Goal: Complete application form: Complete application form

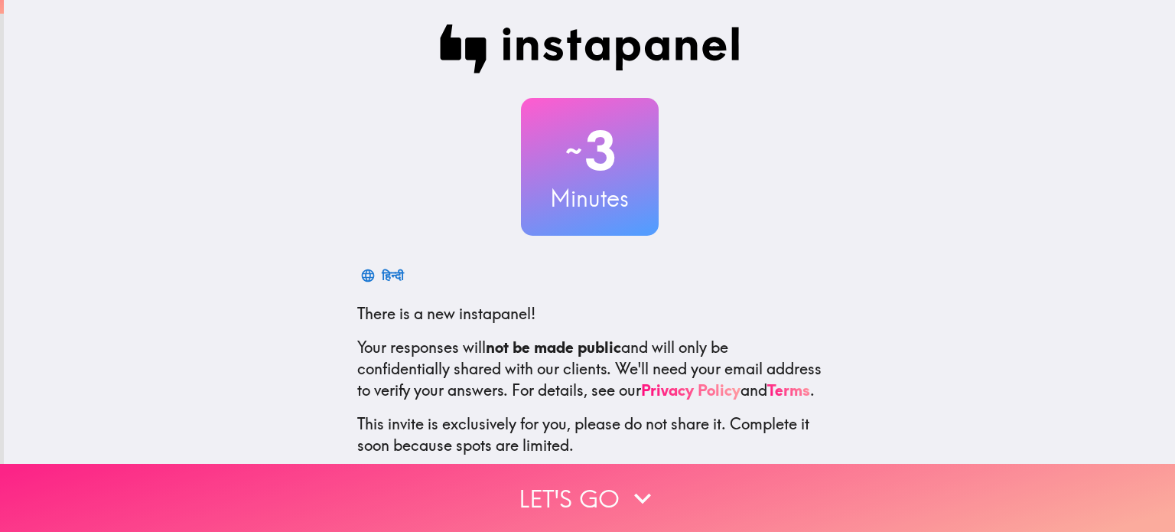
click at [646, 500] on icon "button" at bounding box center [643, 498] width 34 height 34
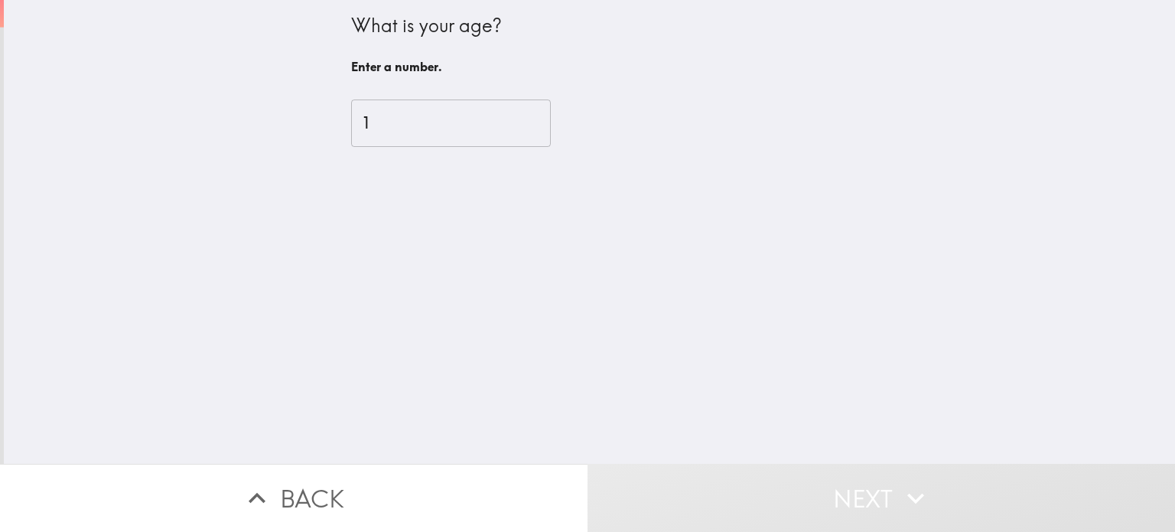
click at [542, 118] on input "1" at bounding box center [451, 122] width 200 height 47
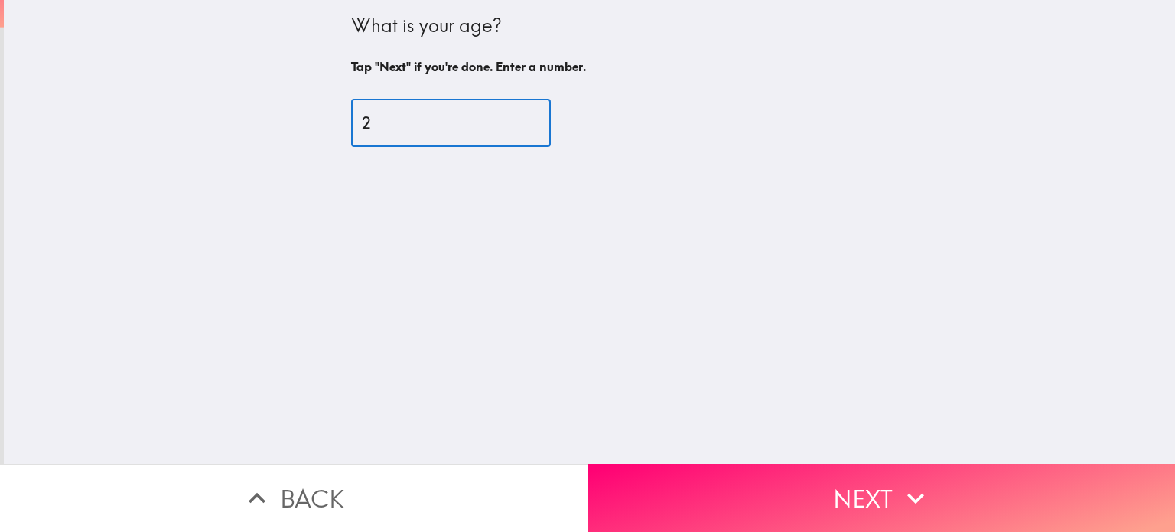
click at [542, 118] on input "2" at bounding box center [451, 122] width 200 height 47
click at [542, 118] on input "3" at bounding box center [451, 122] width 200 height 47
click at [542, 118] on input "4" at bounding box center [451, 122] width 200 height 47
click at [542, 118] on input "5" at bounding box center [451, 122] width 200 height 47
click at [542, 118] on input "6" at bounding box center [451, 122] width 200 height 47
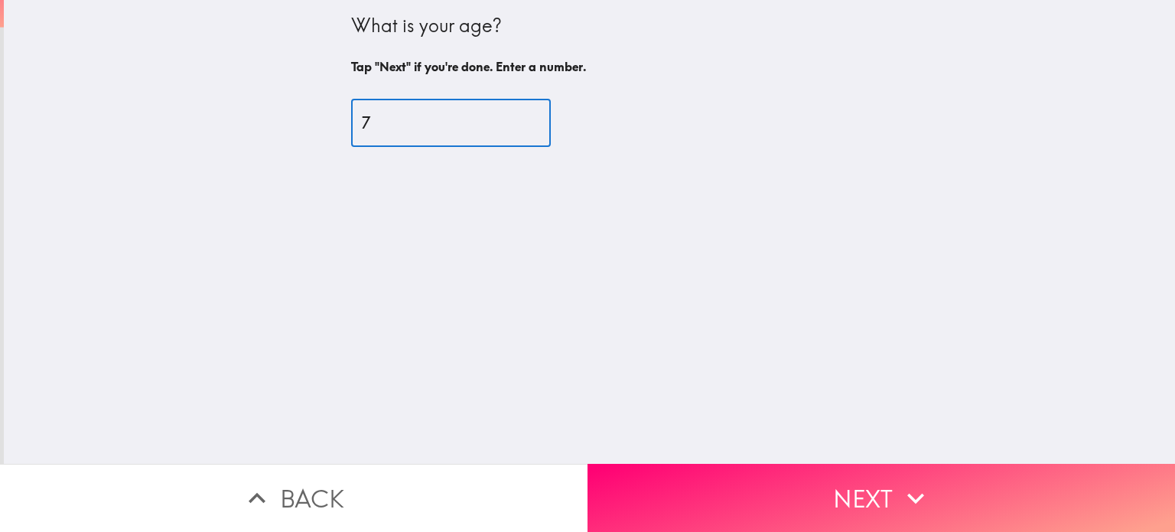
click at [542, 118] on input "7" at bounding box center [451, 122] width 200 height 47
click at [542, 118] on input "8" at bounding box center [451, 122] width 200 height 47
click at [542, 118] on input "9" at bounding box center [451, 122] width 200 height 47
click at [542, 118] on input "10" at bounding box center [451, 122] width 200 height 47
click at [542, 118] on input "11" at bounding box center [451, 122] width 200 height 47
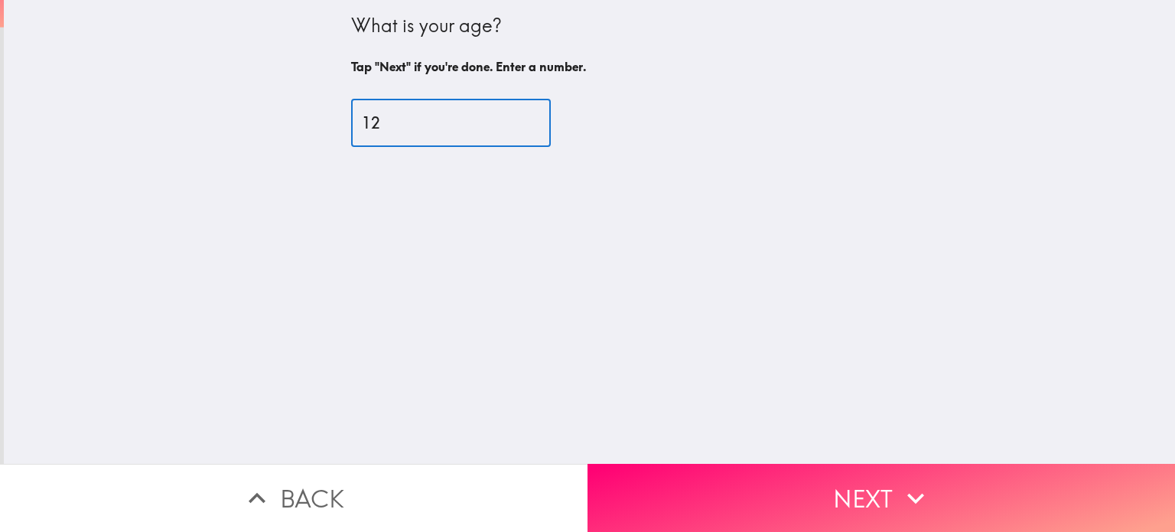
click at [542, 118] on input "12" at bounding box center [451, 122] width 200 height 47
click at [542, 118] on input "13" at bounding box center [451, 122] width 200 height 47
click at [542, 118] on input "14" at bounding box center [451, 122] width 200 height 47
click at [542, 118] on input "15" at bounding box center [451, 122] width 200 height 47
click at [542, 118] on input "16" at bounding box center [451, 122] width 200 height 47
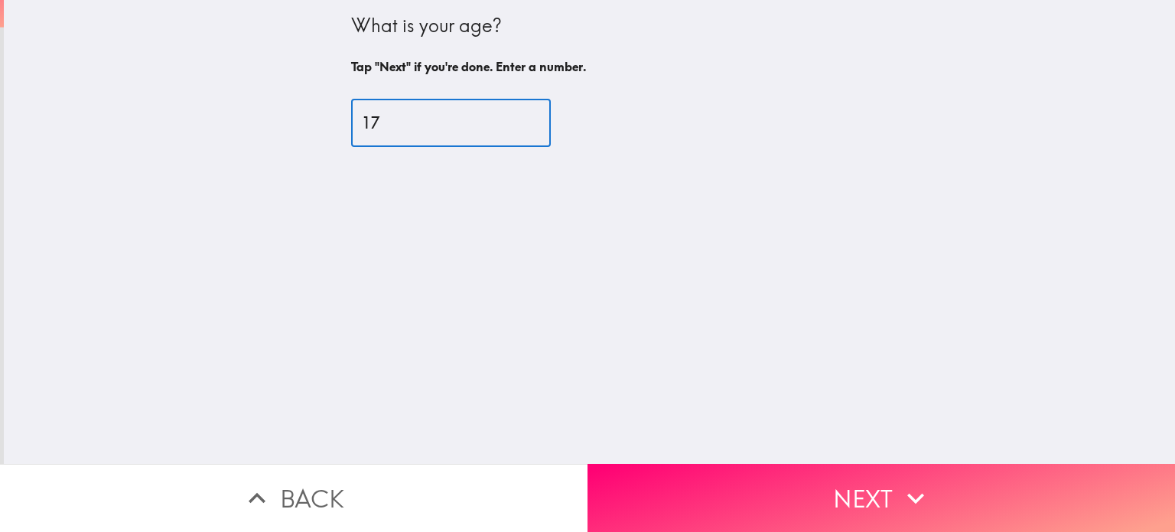
click at [542, 118] on input "17" at bounding box center [451, 122] width 200 height 47
click at [542, 118] on input "18" at bounding box center [451, 122] width 200 height 47
click at [542, 118] on input "19" at bounding box center [451, 122] width 200 height 47
click at [542, 118] on input "20" at bounding box center [451, 122] width 200 height 47
click at [542, 118] on input "21" at bounding box center [451, 122] width 200 height 47
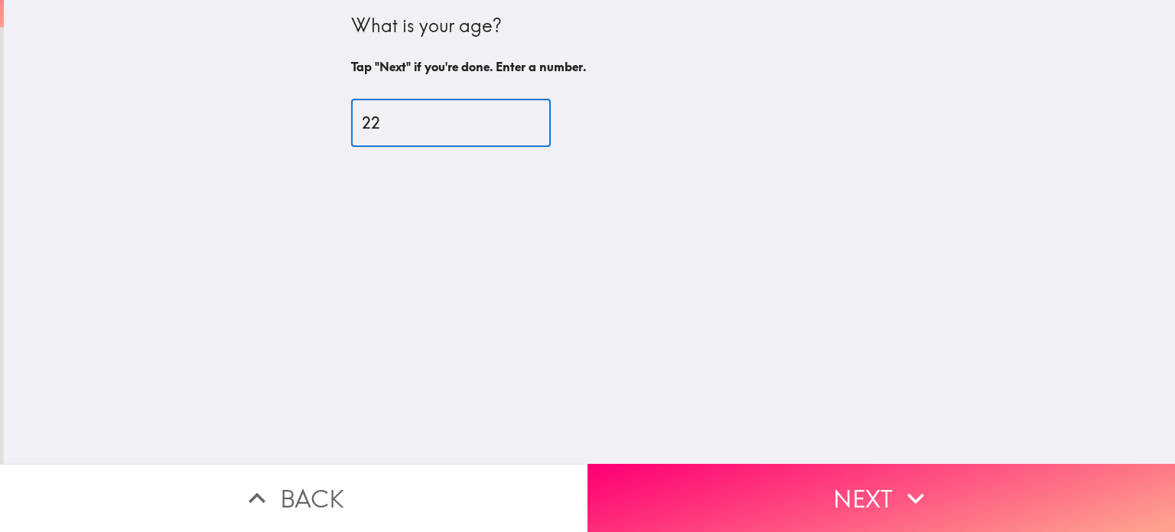
click at [542, 118] on input "22" at bounding box center [451, 122] width 200 height 47
click at [542, 118] on input "23" at bounding box center [451, 122] width 200 height 47
click at [542, 118] on input "24" at bounding box center [451, 122] width 200 height 47
click at [542, 118] on input "25" at bounding box center [451, 122] width 200 height 47
click at [542, 118] on input "26" at bounding box center [451, 122] width 200 height 47
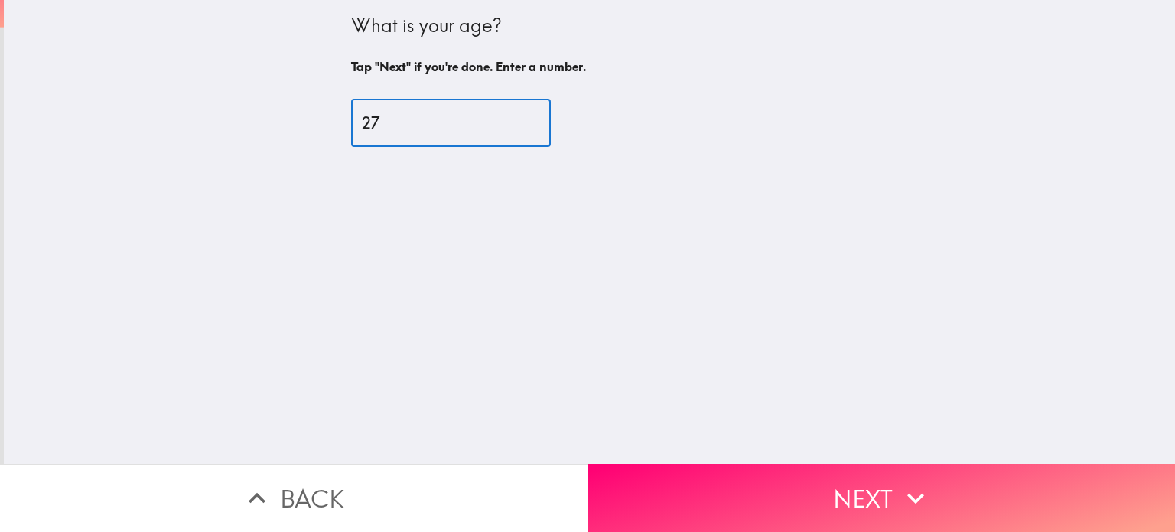
click at [542, 118] on input "27" at bounding box center [451, 122] width 200 height 47
click at [542, 118] on input "28" at bounding box center [451, 122] width 200 height 47
click at [542, 118] on input "29" at bounding box center [451, 122] width 200 height 47
click at [542, 118] on input "30" at bounding box center [451, 122] width 200 height 47
click at [542, 118] on input "31" at bounding box center [451, 122] width 200 height 47
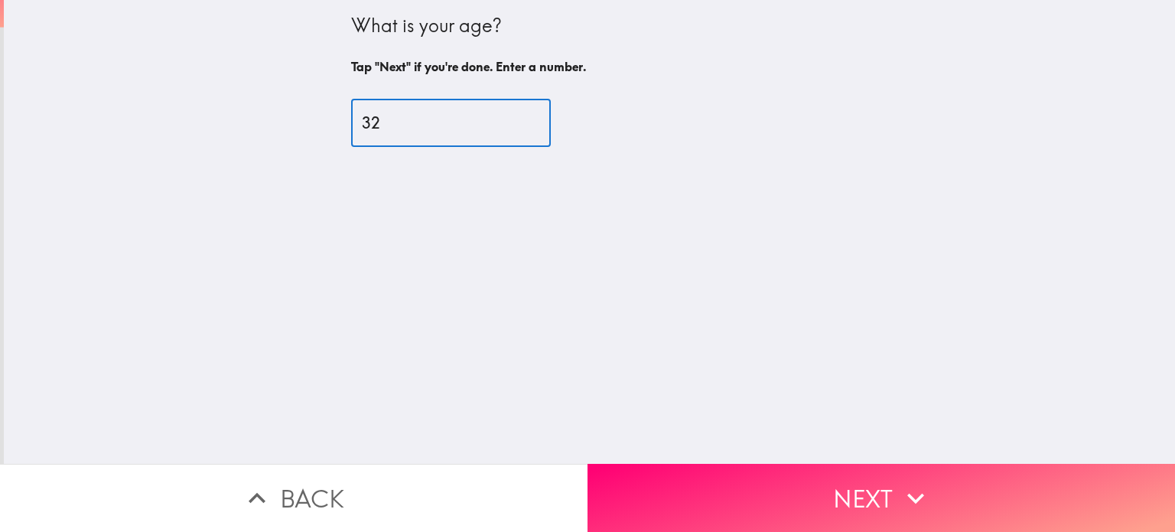
click at [542, 118] on input "32" at bounding box center [451, 122] width 200 height 47
click at [542, 118] on input "33" at bounding box center [451, 122] width 200 height 47
click at [542, 118] on input "34" at bounding box center [451, 122] width 200 height 47
click at [542, 118] on input "35" at bounding box center [451, 122] width 200 height 47
click at [542, 118] on input "36" at bounding box center [451, 122] width 200 height 47
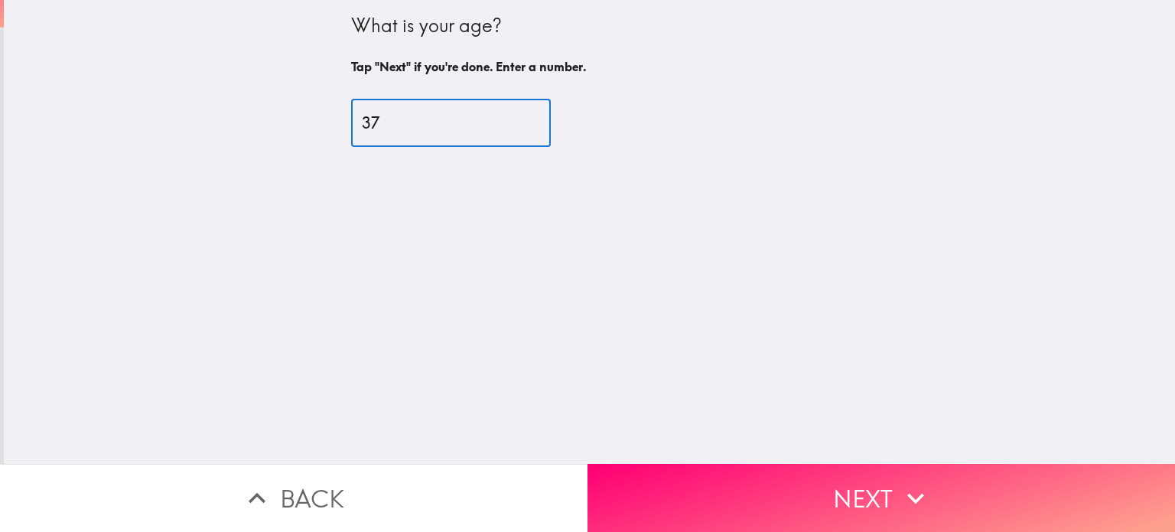
click at [542, 118] on input "37" at bounding box center [451, 122] width 200 height 47
click at [542, 118] on input "38" at bounding box center [451, 122] width 200 height 47
click at [542, 118] on input "39" at bounding box center [451, 122] width 200 height 47
click at [542, 118] on input "40" at bounding box center [451, 122] width 200 height 47
click at [542, 118] on input "41" at bounding box center [451, 122] width 200 height 47
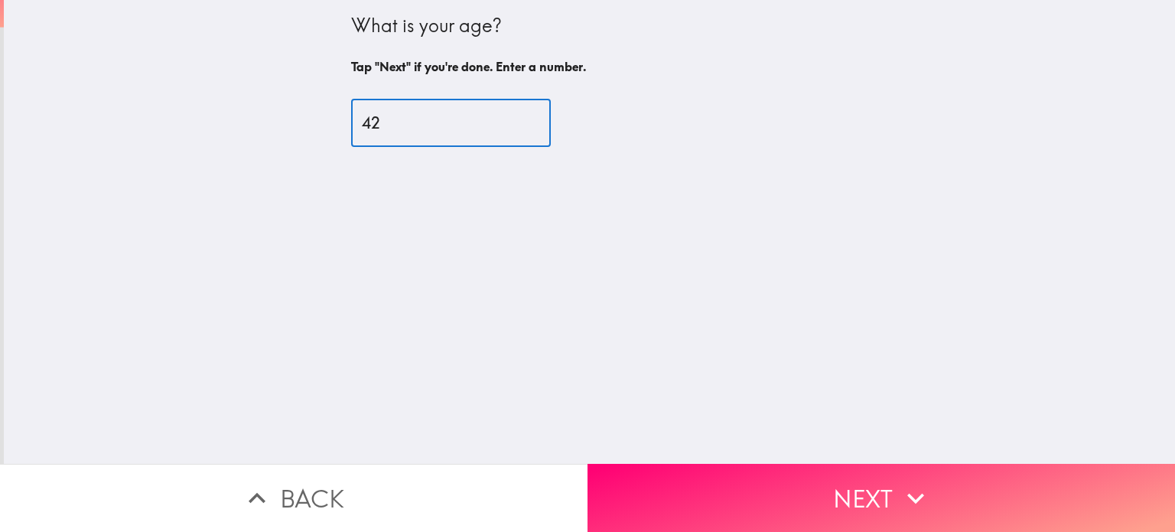
click at [542, 118] on input "42" at bounding box center [451, 122] width 200 height 47
click at [542, 118] on input "43" at bounding box center [451, 122] width 200 height 47
click at [542, 118] on input "44" at bounding box center [451, 122] width 200 height 47
click at [542, 118] on input "45" at bounding box center [451, 122] width 200 height 47
click at [542, 118] on input "46" at bounding box center [451, 122] width 200 height 47
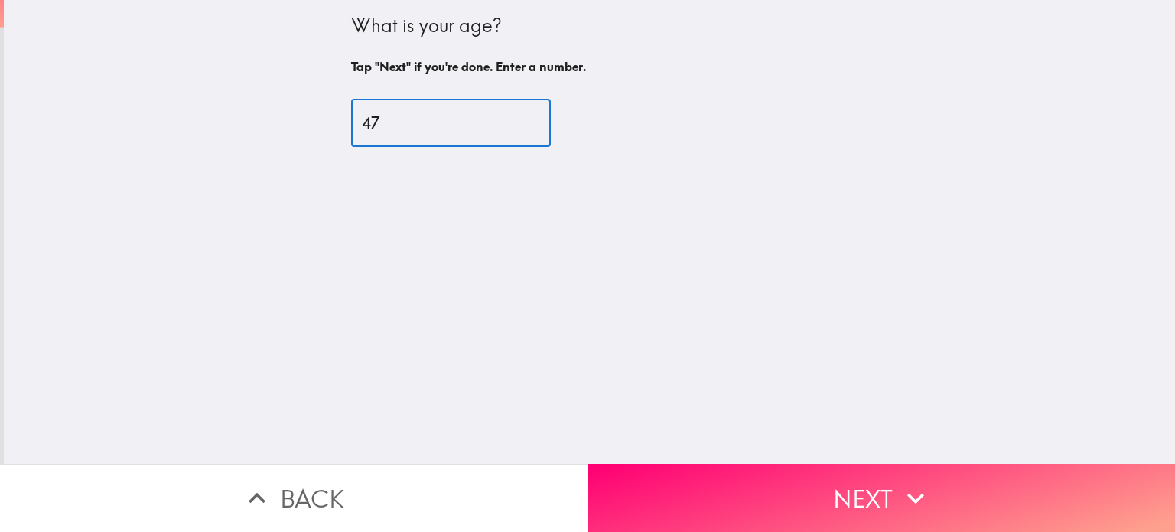
click at [542, 118] on input "47" at bounding box center [451, 122] width 200 height 47
click at [542, 118] on input "48" at bounding box center [451, 122] width 200 height 47
click at [542, 118] on input "49" at bounding box center [451, 122] width 200 height 47
click at [542, 118] on input "50" at bounding box center [451, 122] width 200 height 47
click at [542, 118] on input "51" at bounding box center [451, 122] width 200 height 47
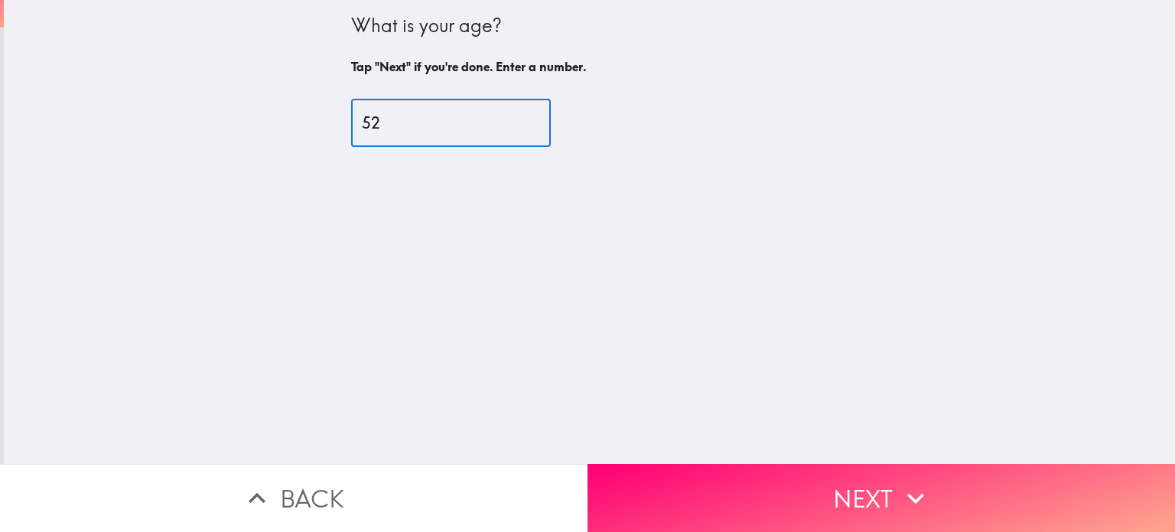
click at [542, 118] on input "52" at bounding box center [451, 122] width 200 height 47
click at [542, 118] on input "53" at bounding box center [451, 122] width 200 height 47
click at [542, 118] on input "54" at bounding box center [451, 122] width 200 height 47
click at [542, 118] on input "55" at bounding box center [451, 122] width 200 height 47
click at [542, 118] on input "56" at bounding box center [451, 122] width 200 height 47
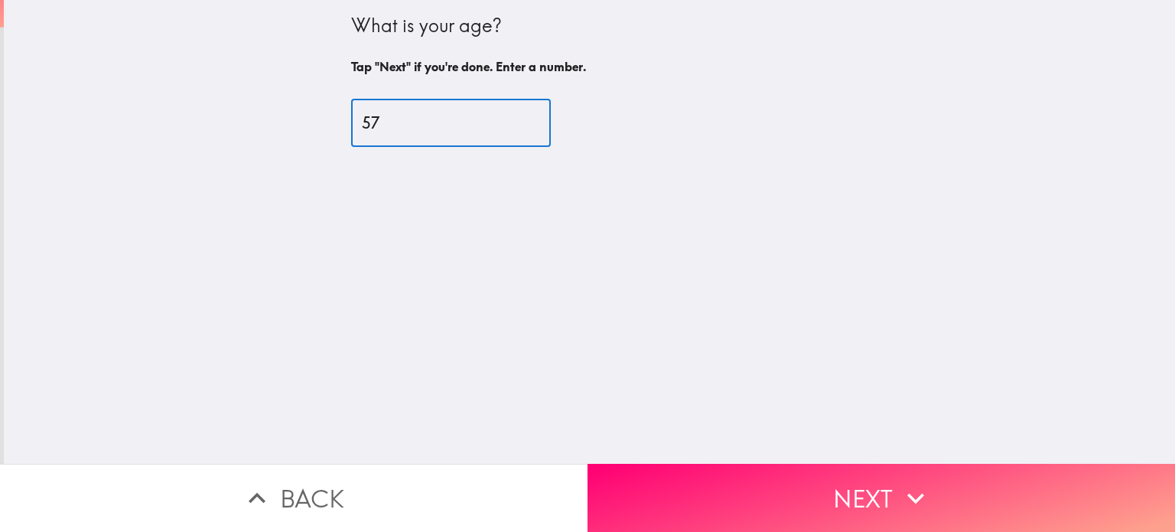
click at [542, 118] on input "57" at bounding box center [451, 122] width 200 height 47
click at [542, 118] on input "58" at bounding box center [451, 122] width 200 height 47
click at [542, 118] on input "59" at bounding box center [451, 122] width 200 height 47
click at [542, 118] on input "60" at bounding box center [451, 122] width 200 height 47
click at [542, 118] on input "61" at bounding box center [451, 122] width 200 height 47
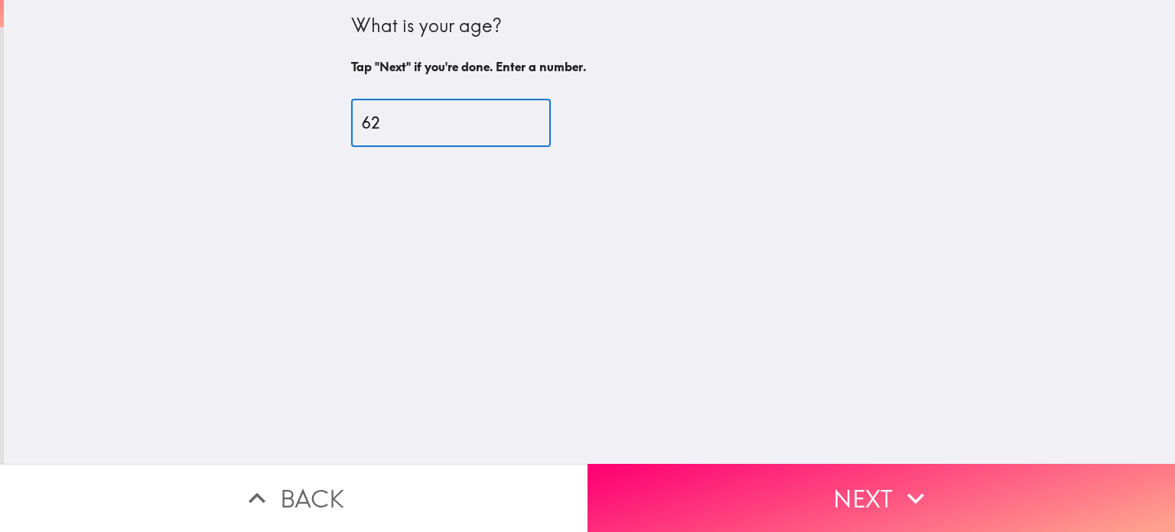
click at [542, 118] on input "62" at bounding box center [451, 122] width 200 height 47
click at [542, 118] on input "63" at bounding box center [451, 122] width 200 height 47
click at [542, 118] on input "64" at bounding box center [451, 122] width 200 height 47
type input "65"
click at [542, 118] on input "65" at bounding box center [451, 122] width 200 height 47
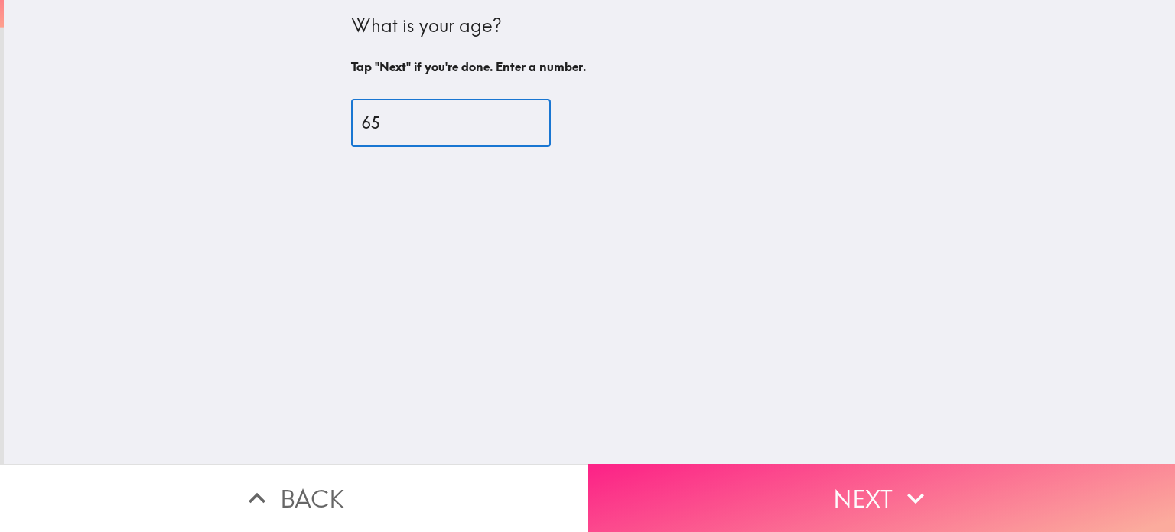
click at [626, 482] on button "Next" at bounding box center [882, 498] width 588 height 68
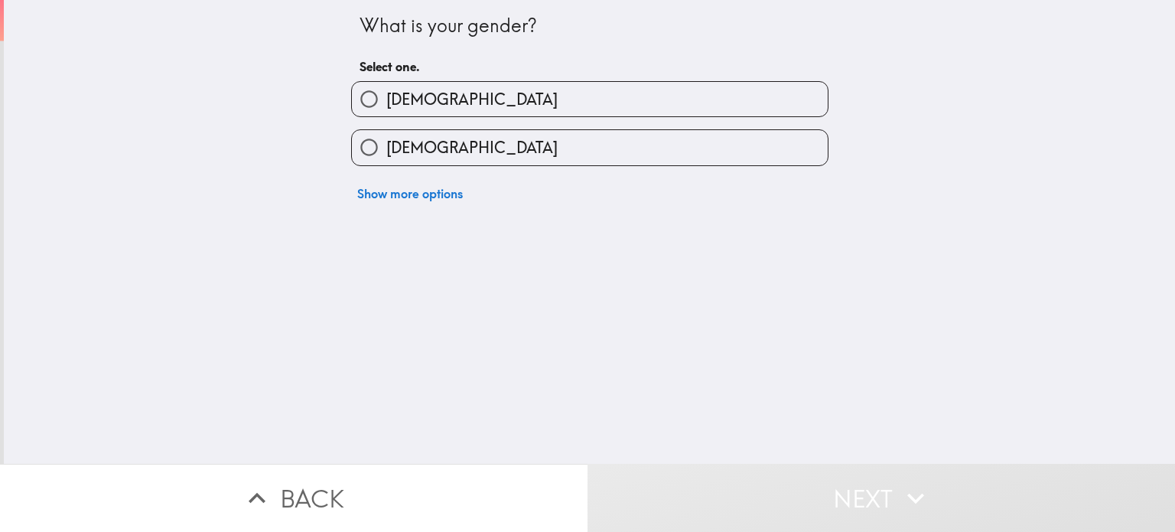
click at [569, 149] on label "[DEMOGRAPHIC_DATA]" at bounding box center [590, 147] width 476 height 34
click at [386, 149] on input "[DEMOGRAPHIC_DATA]" at bounding box center [369, 147] width 34 height 34
radio input "true"
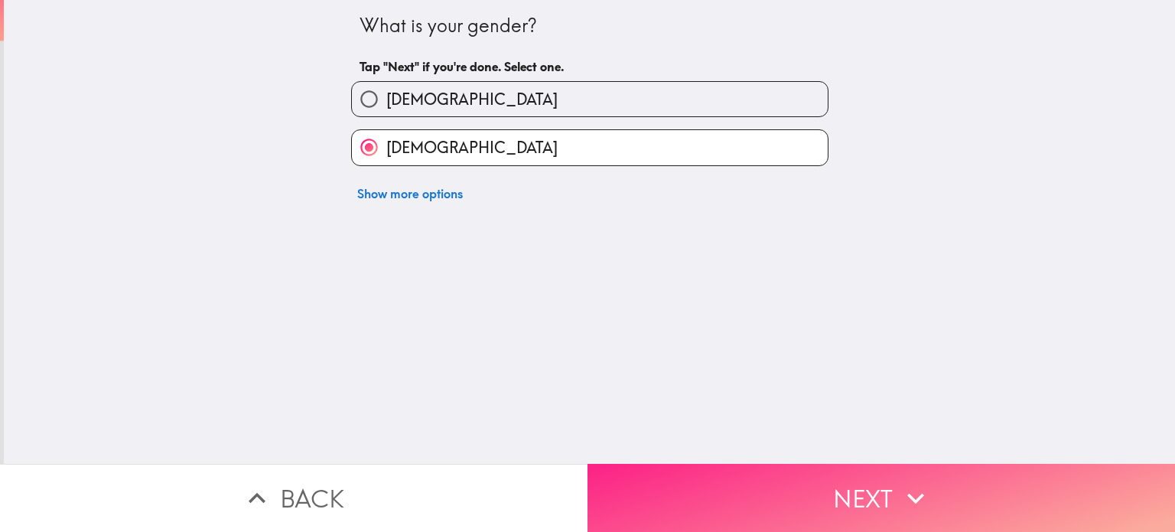
click at [660, 515] on button "Next" at bounding box center [882, 498] width 588 height 68
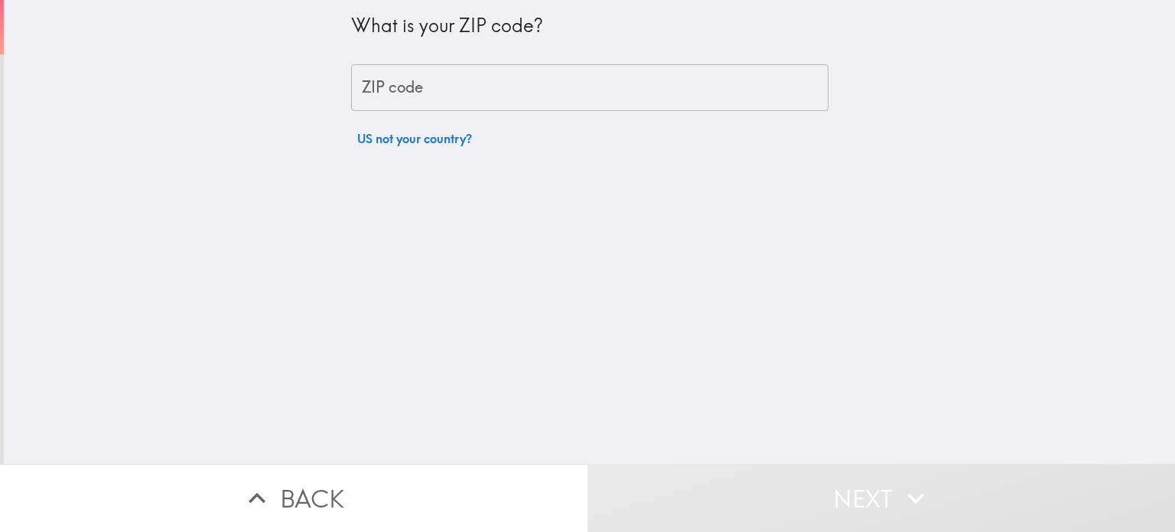
click at [572, 82] on input "ZIP code" at bounding box center [589, 87] width 477 height 47
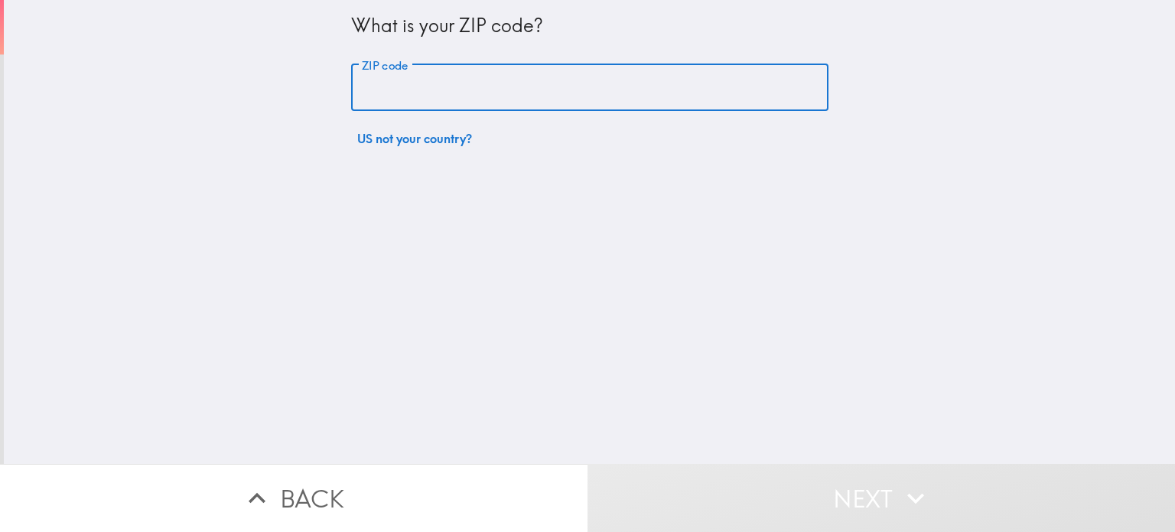
type input "85534"
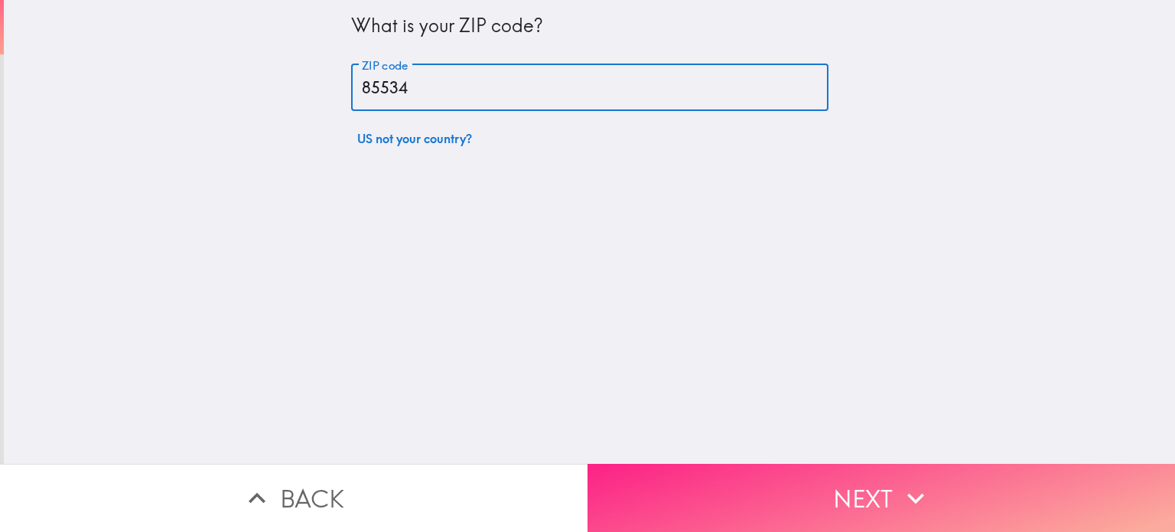
click at [670, 487] on button "Next" at bounding box center [882, 498] width 588 height 68
